Goal: Task Accomplishment & Management: Manage account settings

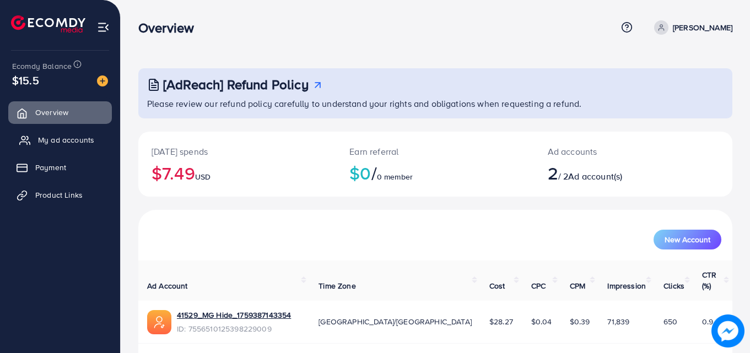
click at [46, 143] on span "My ad accounts" at bounding box center [66, 139] width 56 height 11
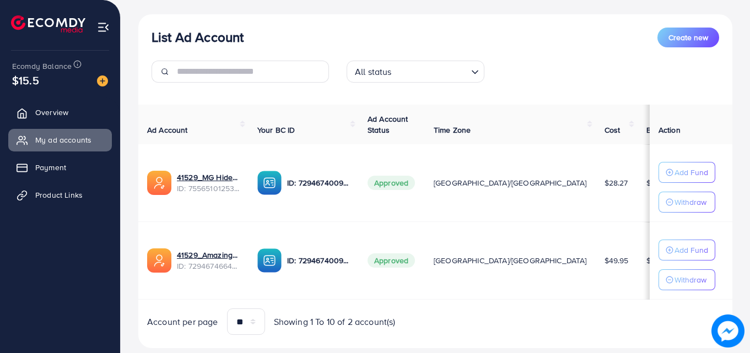
scroll to position [144, 0]
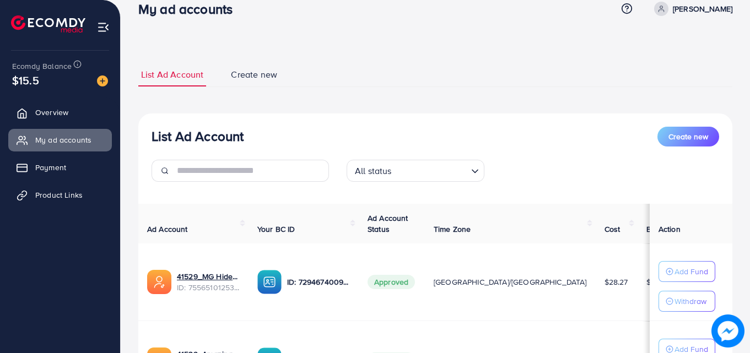
scroll to position [144, 0]
